Goal: Task Accomplishment & Management: Manage account settings

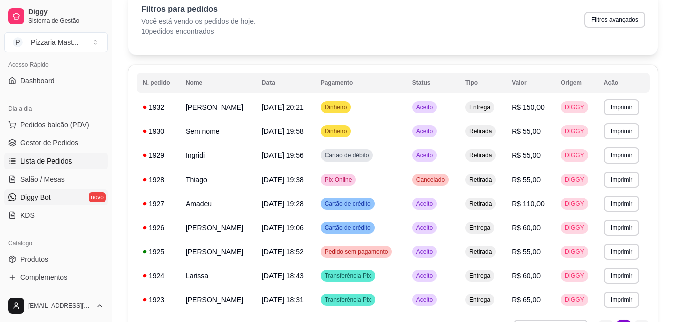
scroll to position [66, 0]
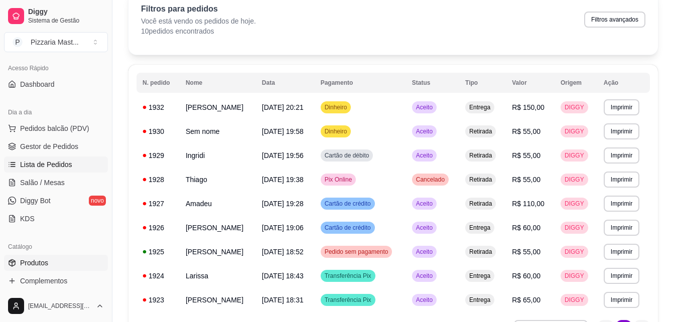
click at [41, 260] on span "Produtos" at bounding box center [34, 263] width 28 height 10
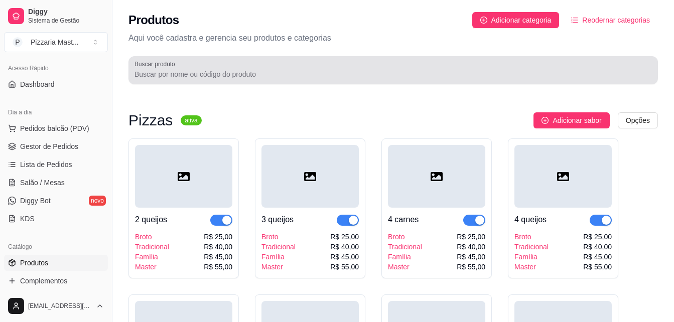
click at [143, 68] on label "Buscar produto" at bounding box center [156, 64] width 44 height 9
click at [143, 69] on input "Buscar produto" at bounding box center [392, 74] width 517 height 10
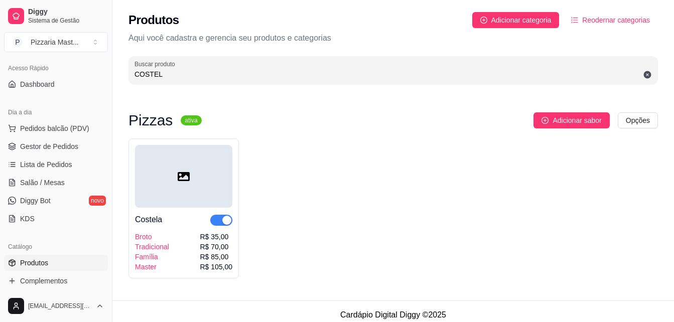
type input "COSTEL"
click at [222, 219] on button "button" at bounding box center [221, 220] width 22 height 11
click at [61, 163] on span "Lista de Pedidos" at bounding box center [46, 165] width 52 height 10
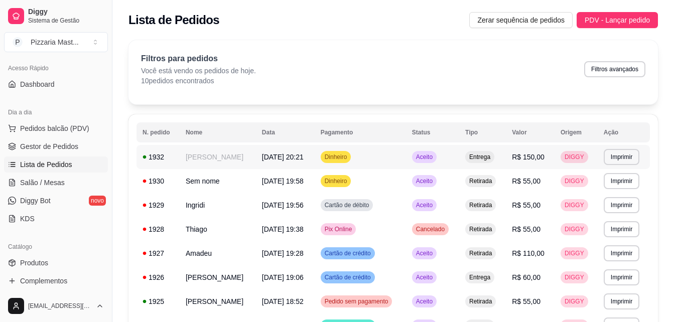
click at [283, 162] on td "[DATE] 20:21" at bounding box center [285, 157] width 59 height 24
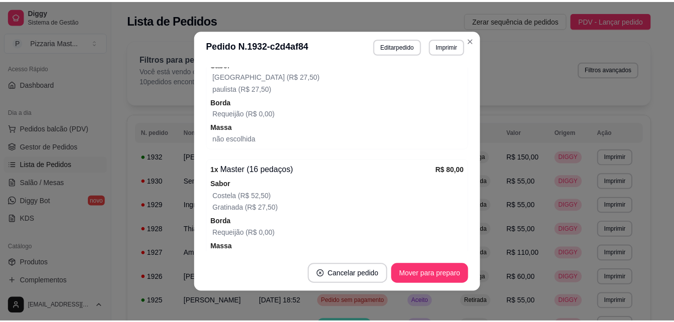
scroll to position [357, 0]
